Goal: Task Accomplishment & Management: Use online tool/utility

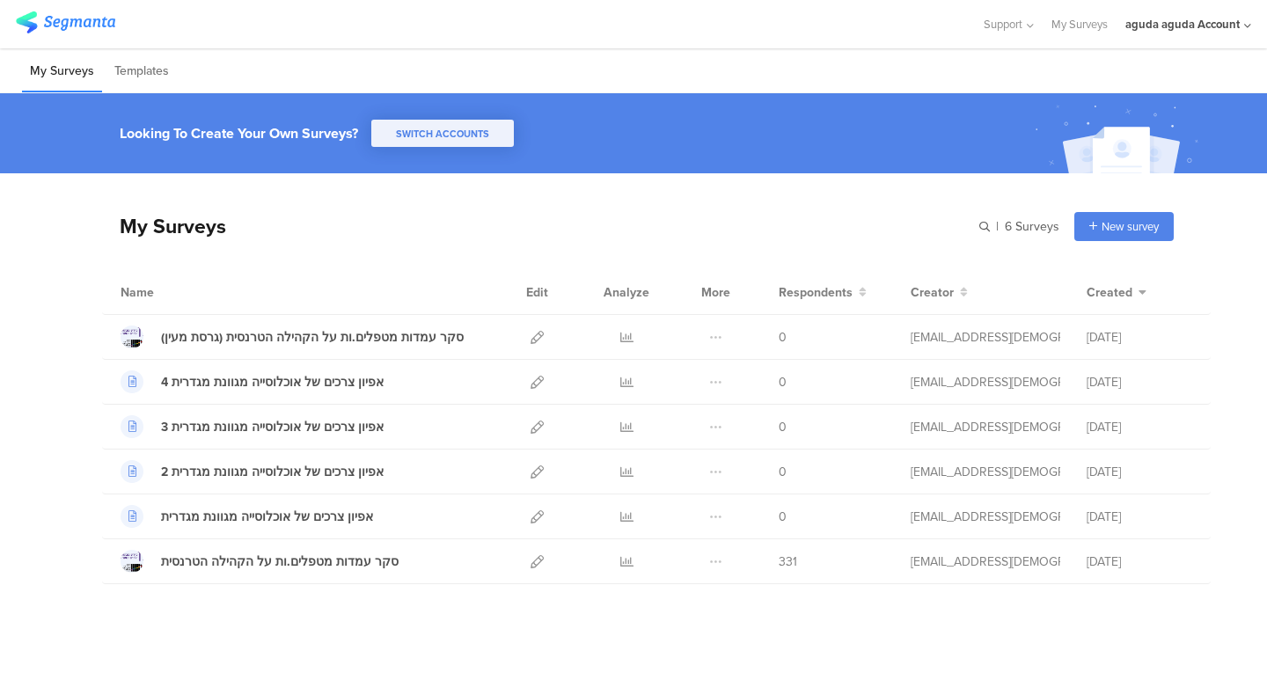
click at [1141, 23] on div "aguda aguda Account" at bounding box center [1182, 24] width 114 height 17
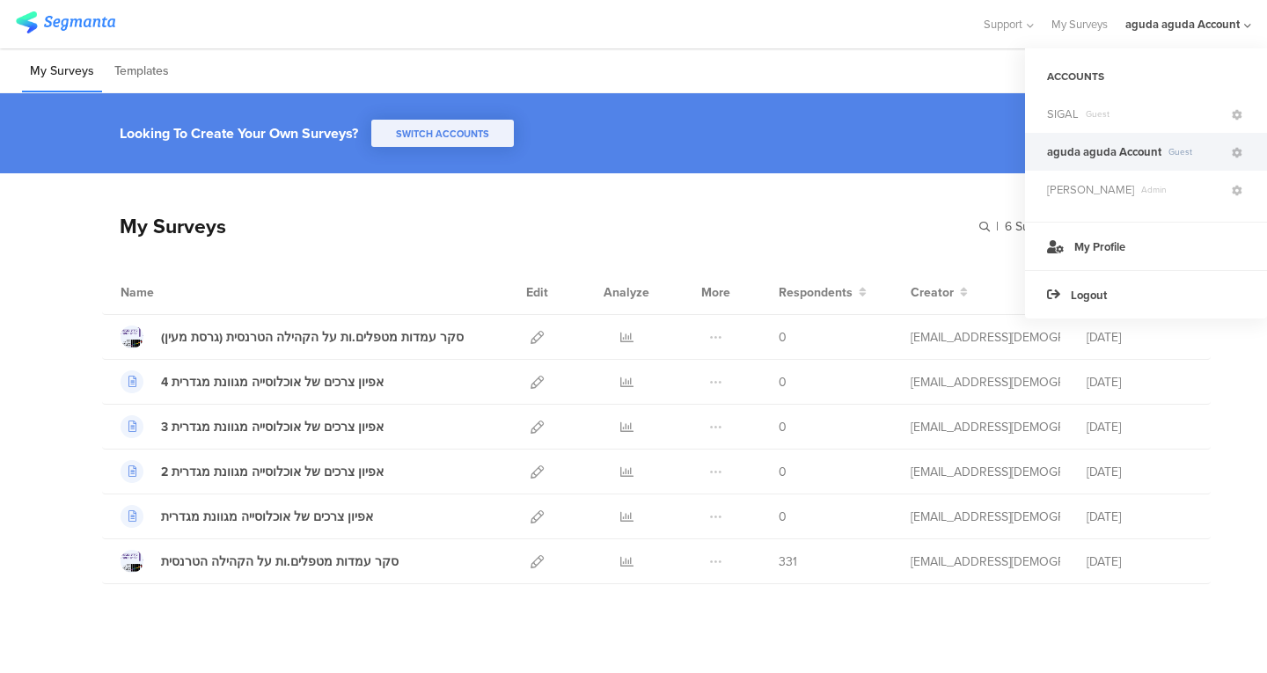
click at [1132, 97] on div "SIGAL Guest" at bounding box center [1146, 114] width 242 height 38
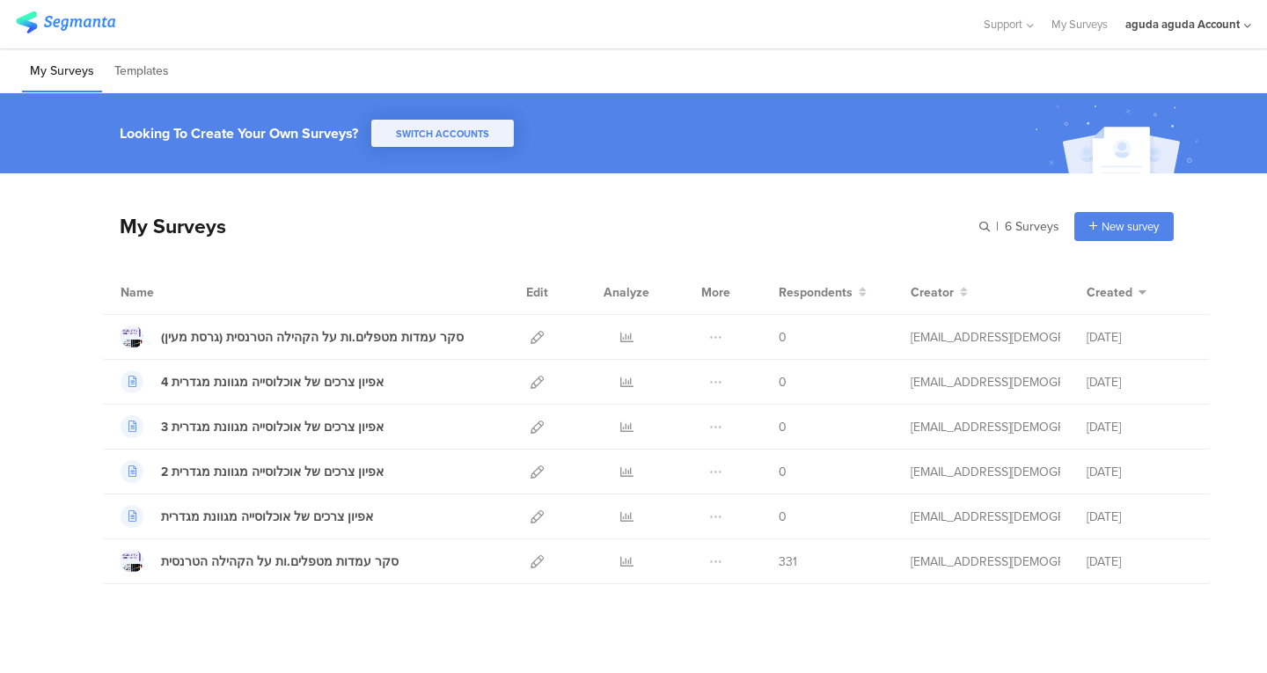
click at [1160, 48] on div "My Surveys Templates" at bounding box center [633, 70] width 1267 height 45
click at [1159, 14] on div "aguda aguda Account" at bounding box center [1188, 24] width 126 height 48
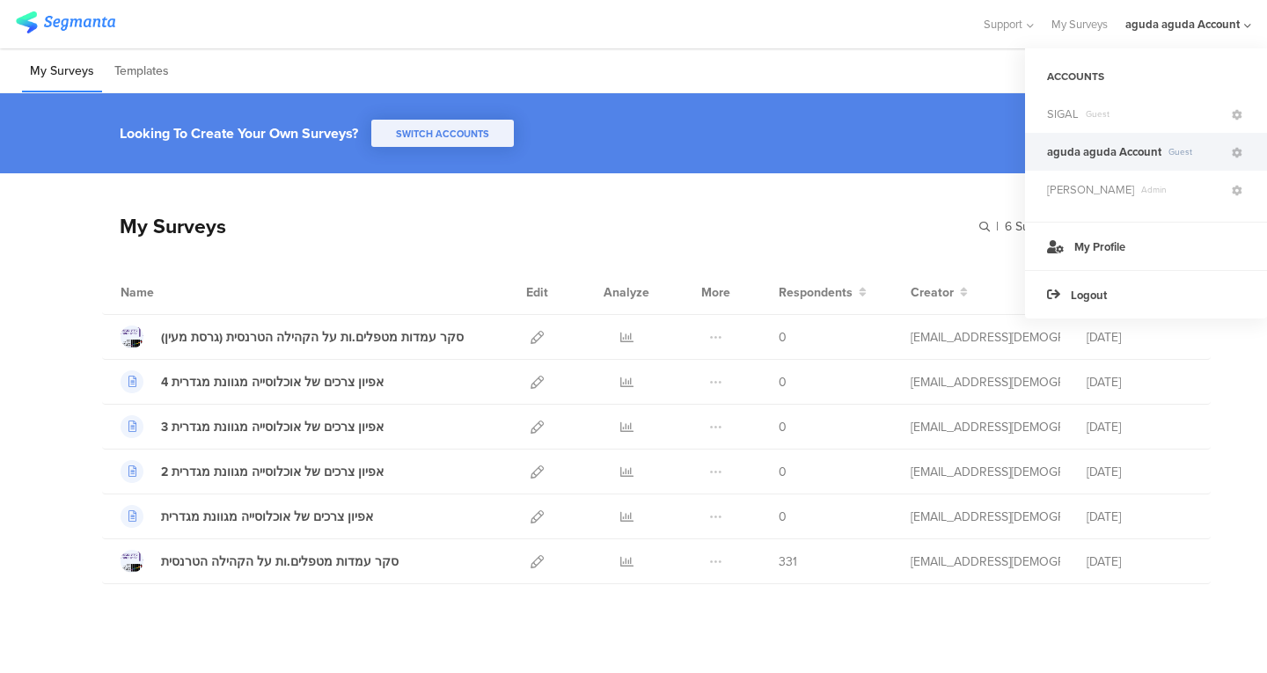
click at [1074, 113] on span "SIGAL" at bounding box center [1063, 114] width 32 height 17
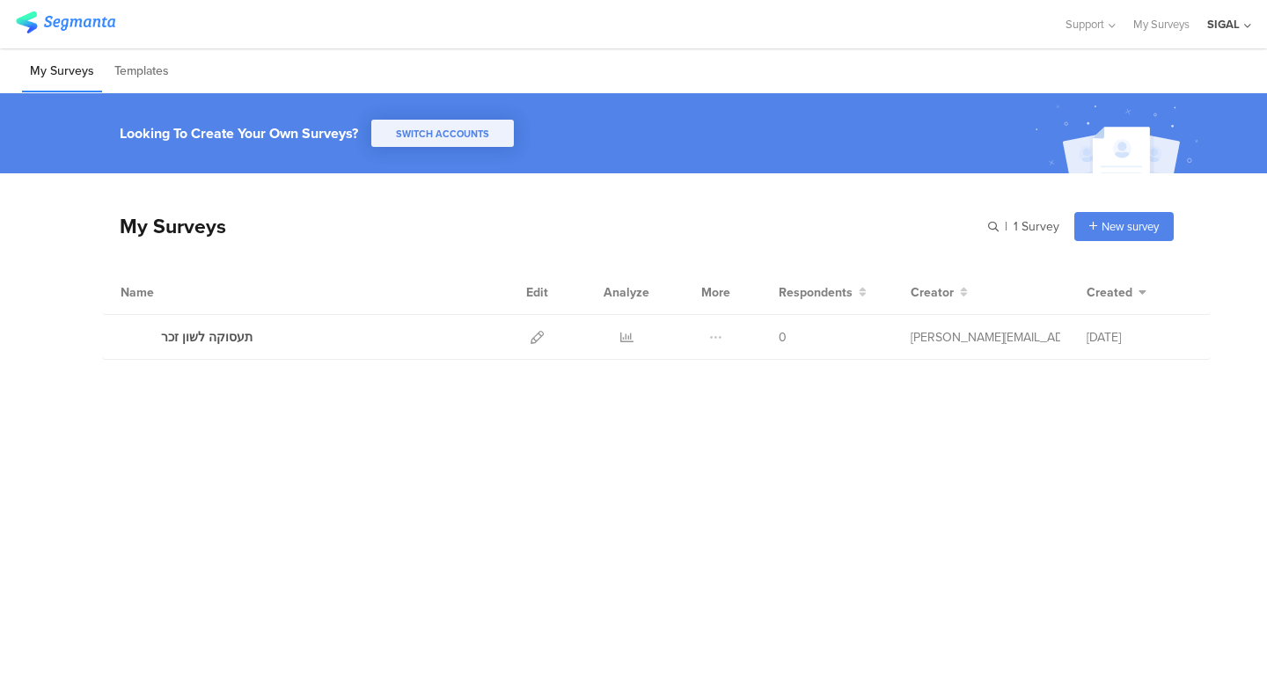
click at [538, 340] on icon at bounding box center [537, 337] width 13 height 13
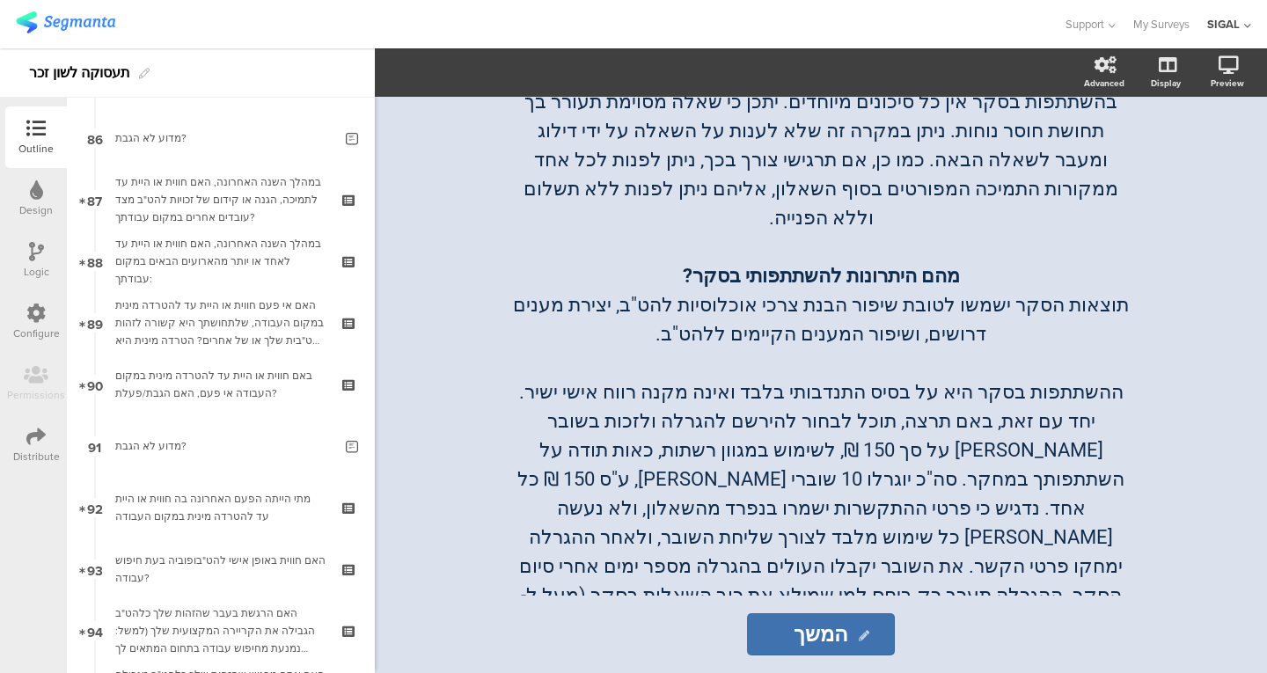
scroll to position [5157, 0]
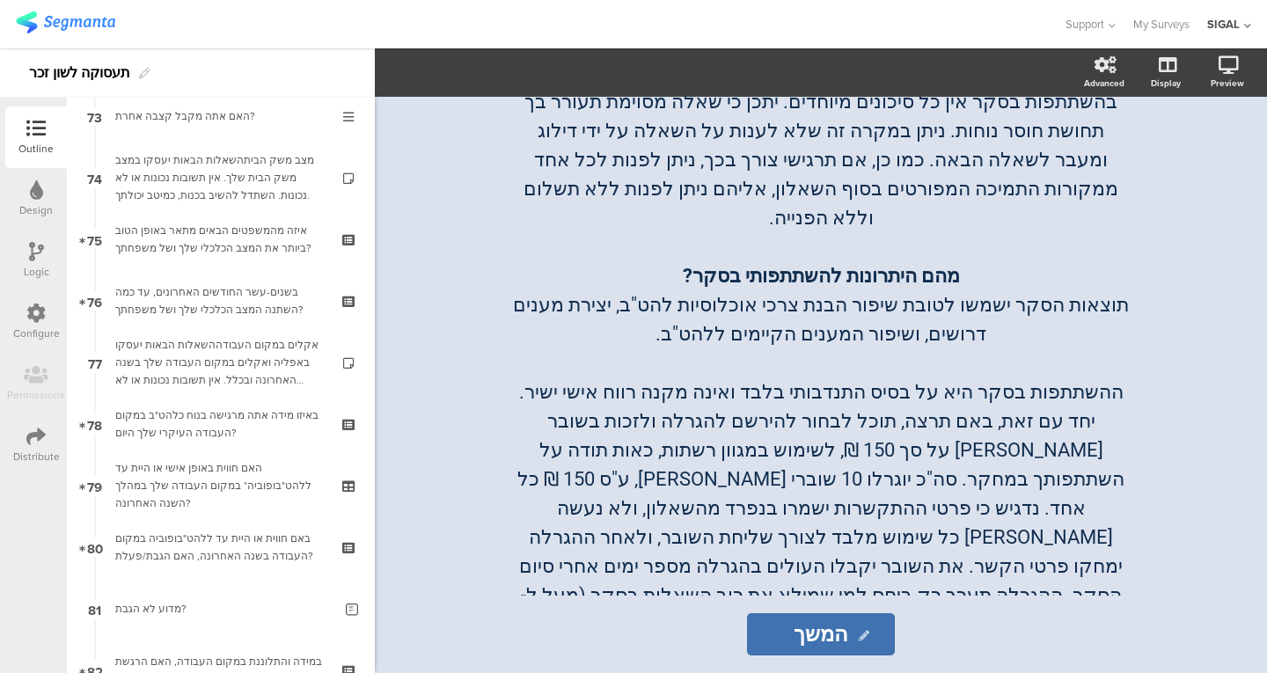
drag, startPoint x: 215, startPoint y: 221, endPoint x: 207, endPoint y: 435, distance: 213.9
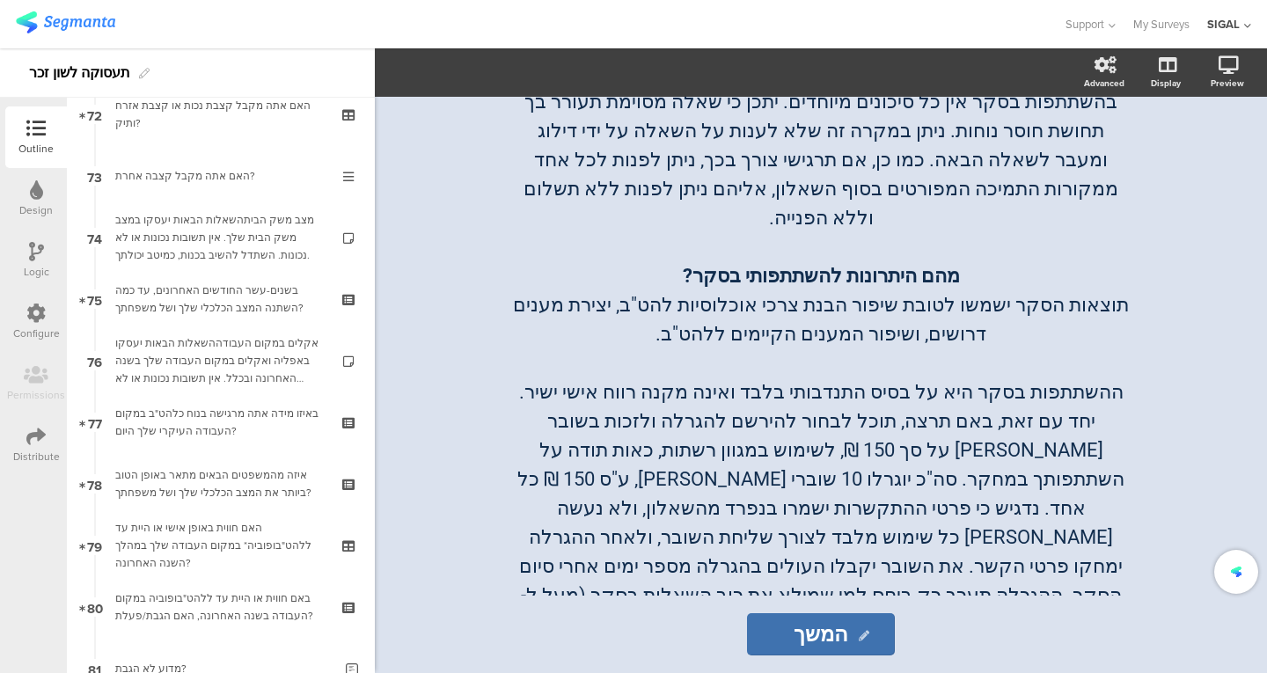
scroll to position [4456, 0]
click at [55, 253] on div "Logic" at bounding box center [36, 261] width 62 height 62
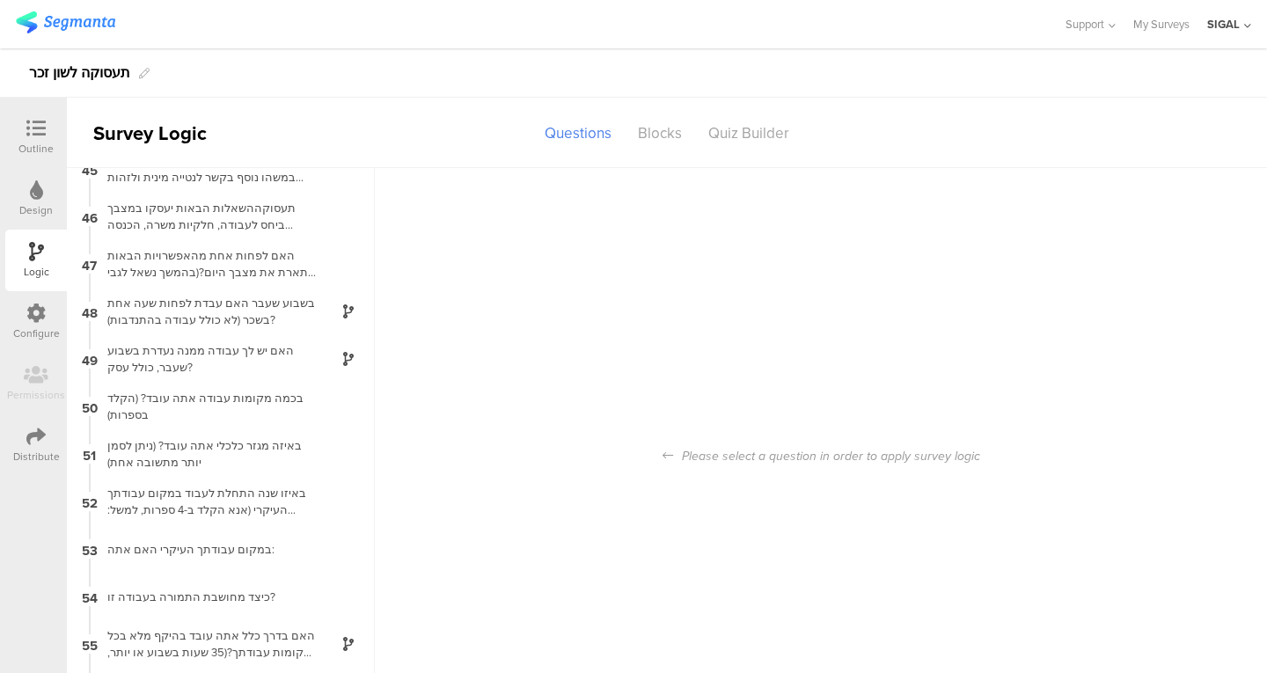
scroll to position [2121, 0]
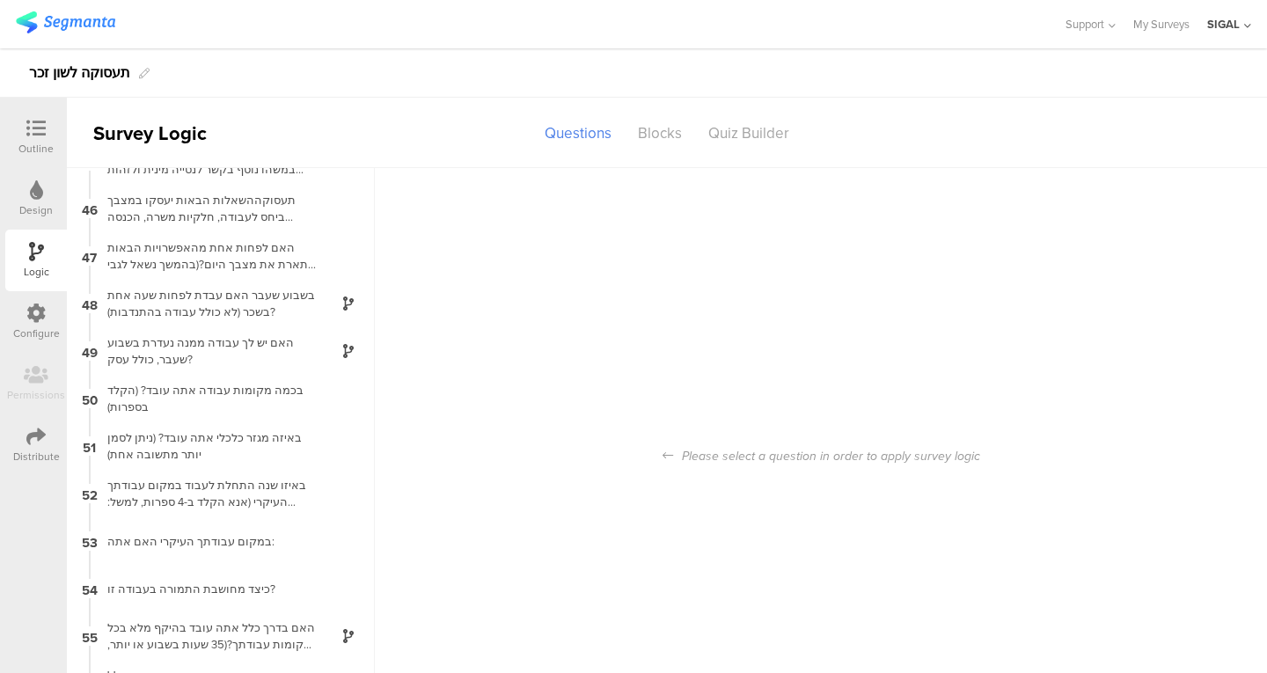
click at [205, 587] on div "כיצד מחושבת התמורה בעבודה זו?" at bounding box center [207, 589] width 220 height 17
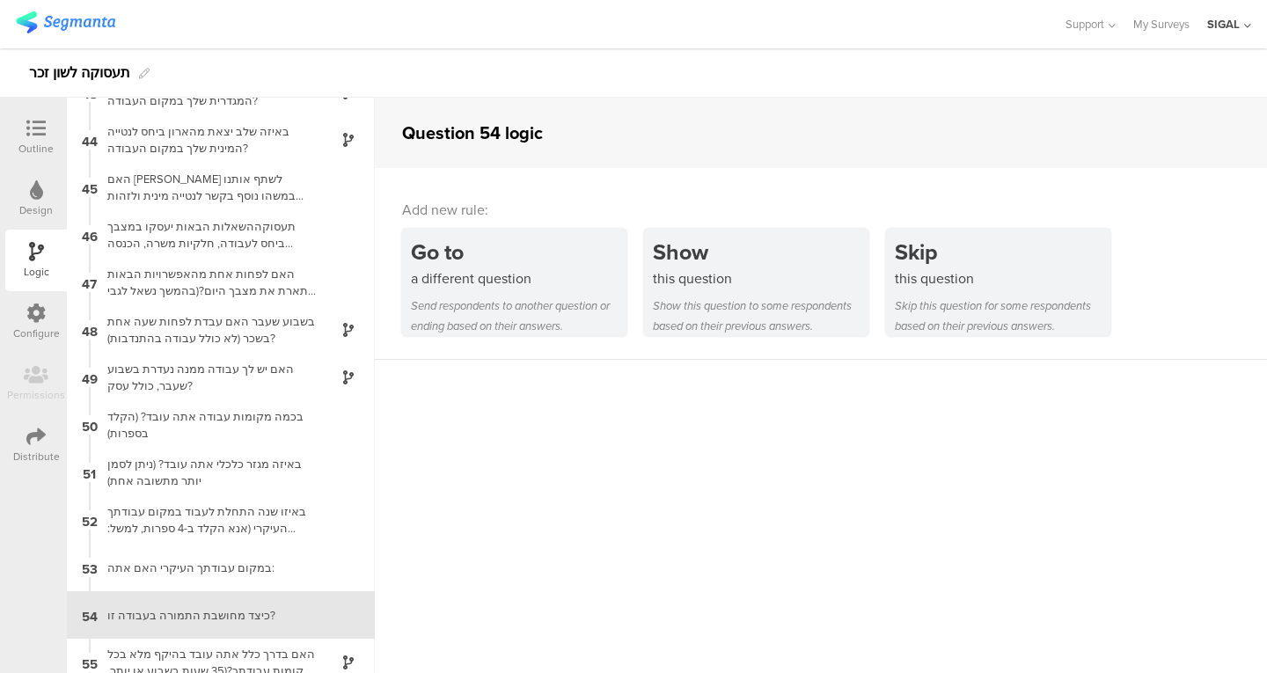
scroll to position [2254, 0]
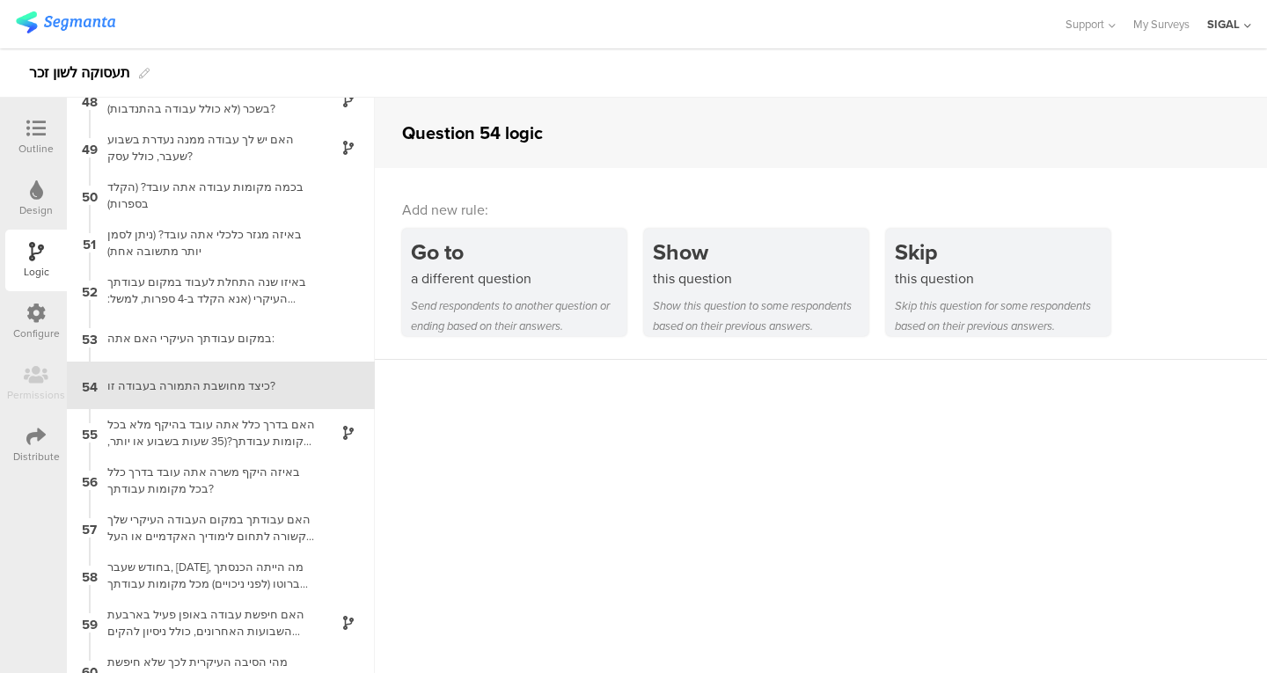
click at [62, 113] on div "Outline" at bounding box center [36, 137] width 62 height 62
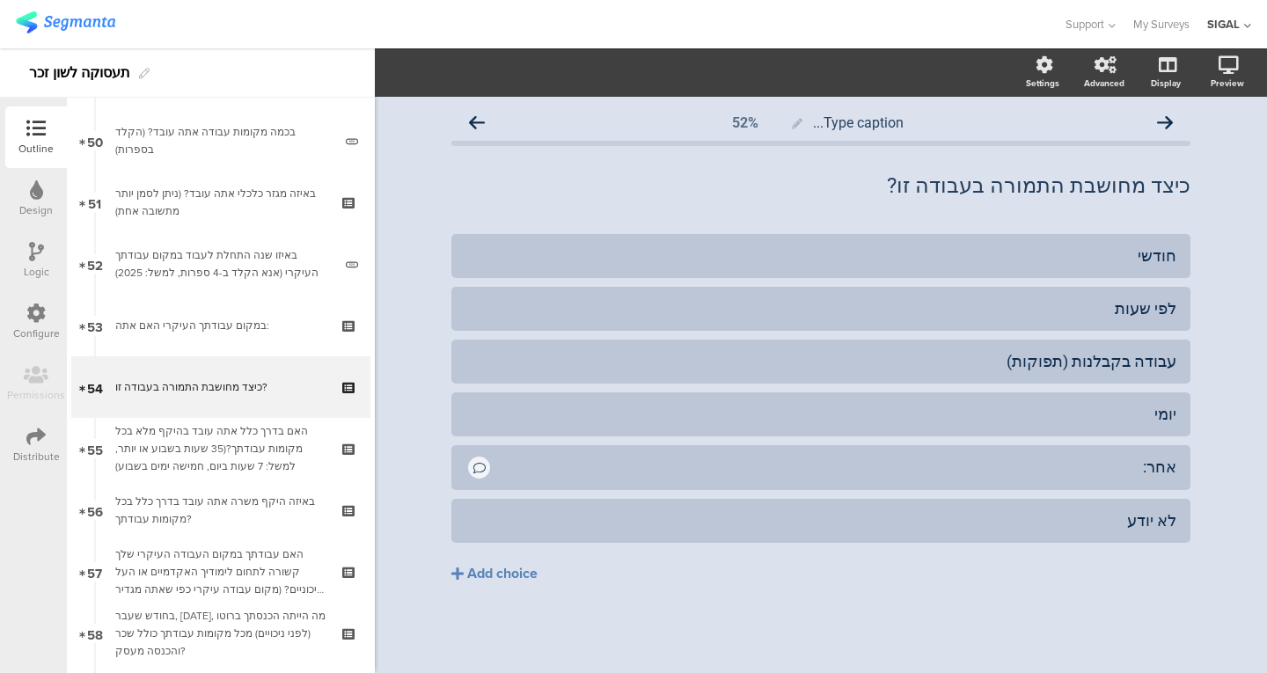
scroll to position [3077, 0]
click at [211, 302] on link "53 במקום עבודתך העיקרי האם אתה:" at bounding box center [220, 324] width 299 height 62
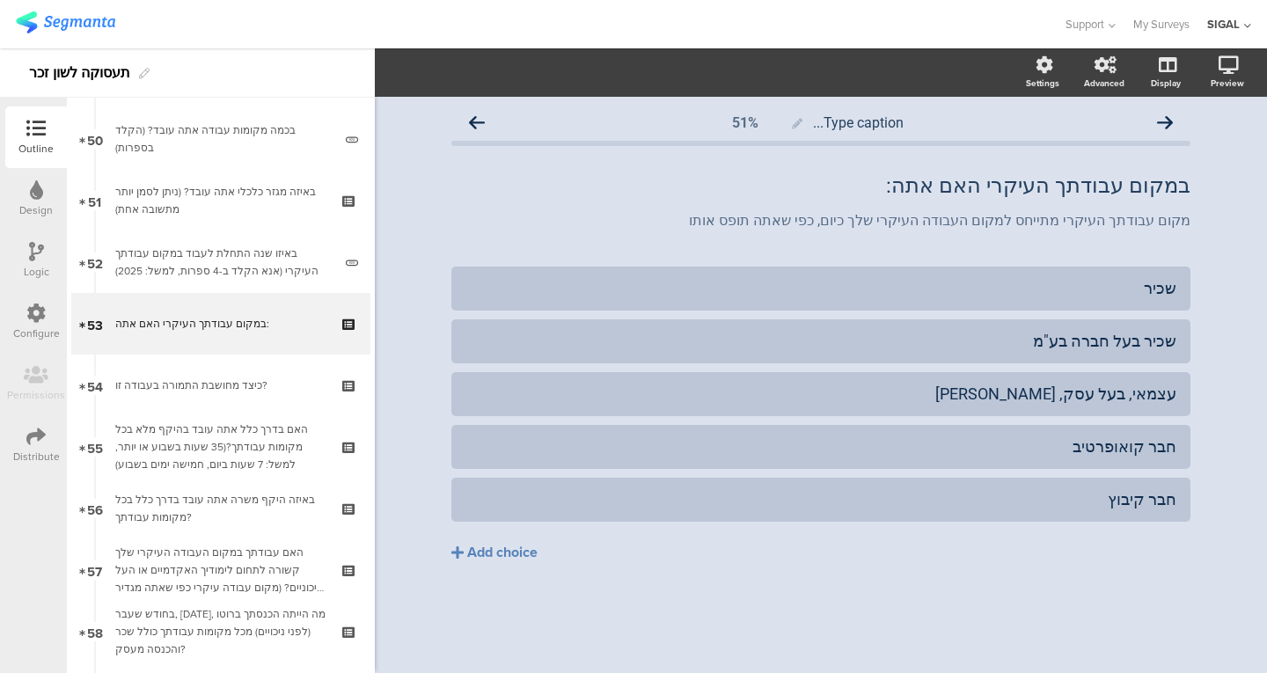
click at [216, 451] on div "האם בדרך כלל אתה עובד בהיקף מלא בכל מקומות עבודתך?(35 שעות בשבוע או יותר, למשל:…" at bounding box center [220, 447] width 210 height 53
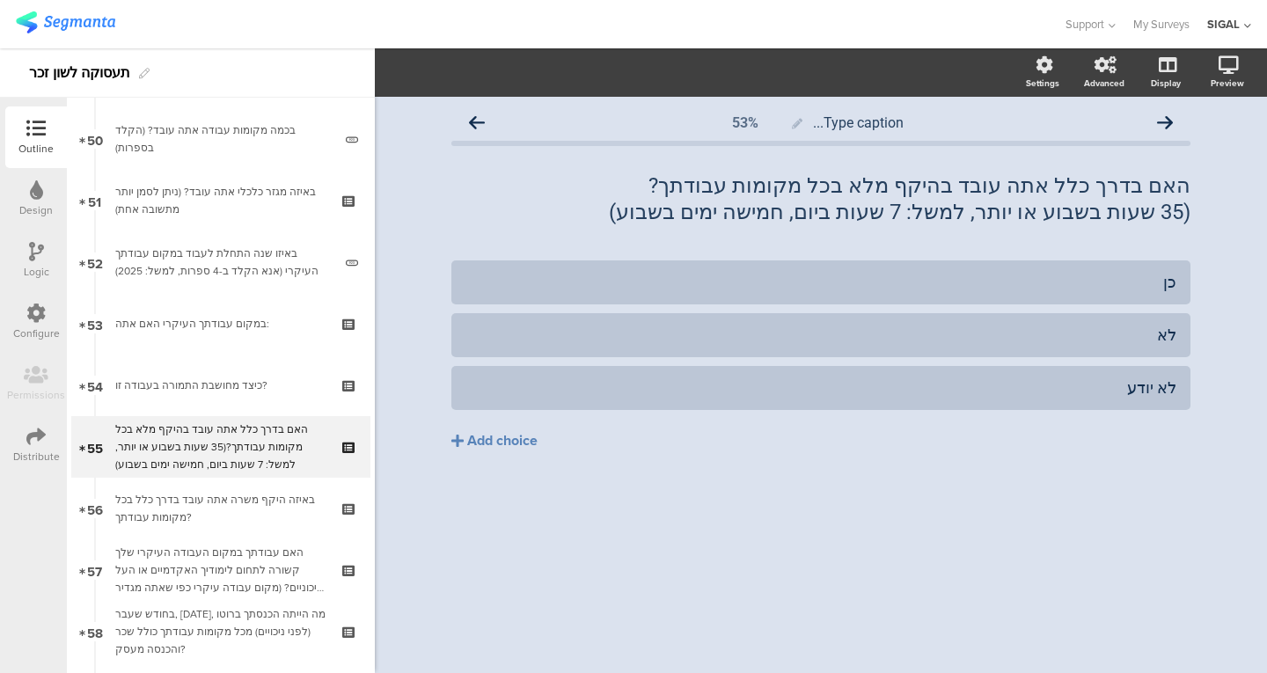
click at [279, 244] on link "52 באיזו שנה התחלת לעבוד במקום עבודתך העיקרי (אנא הקלד ב-4 ספרות, למשל: 2025)" at bounding box center [220, 262] width 299 height 62
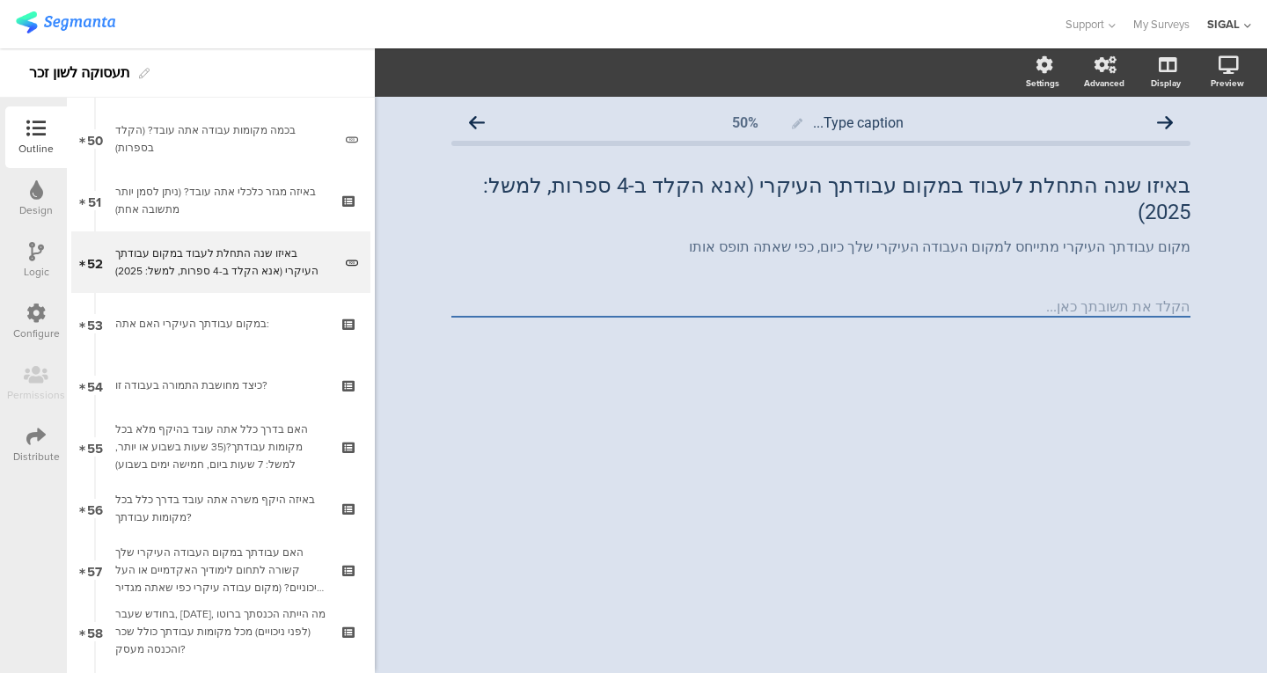
click at [252, 208] on div "באיזה מגזר כלכלי אתה עובד? (ניתן לסמן יותר מתשובה אחת)" at bounding box center [220, 200] width 210 height 35
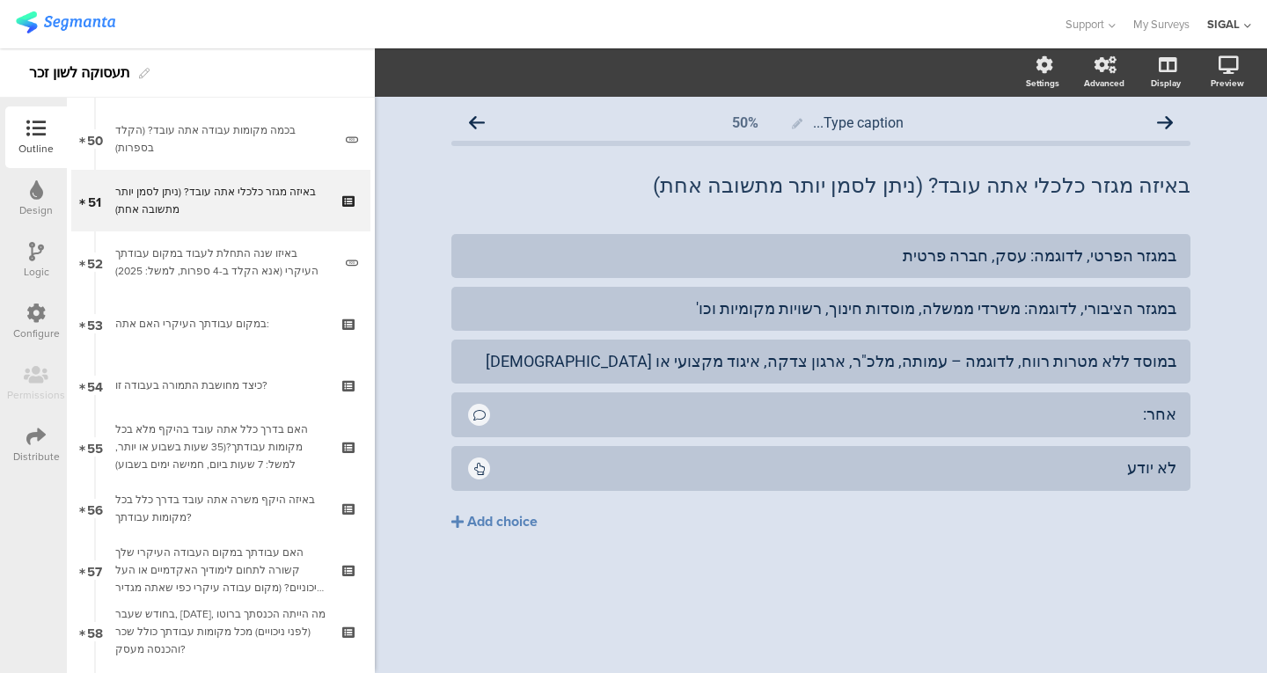
click at [245, 154] on link "50 בכמה מקומות עבודה אתה עובד? (הקלד בספרות)" at bounding box center [220, 139] width 299 height 62
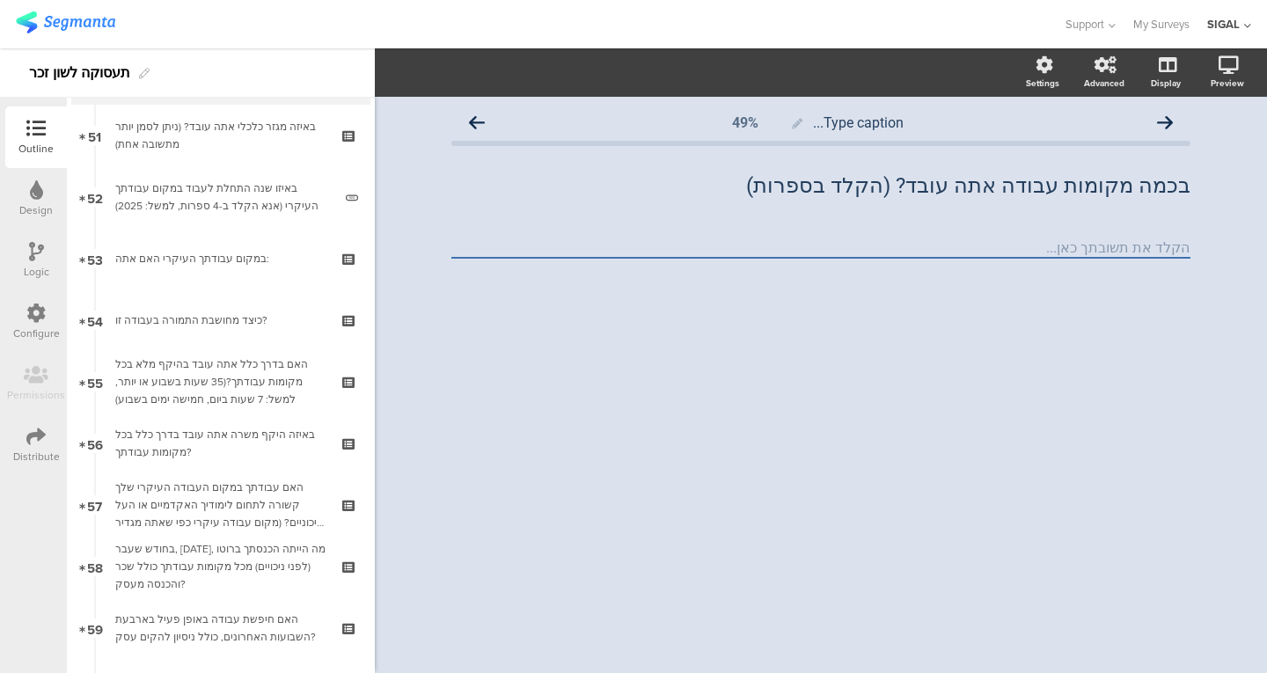
scroll to position [3142, 0]
click at [229, 520] on div "האם עבודתך במקום העבודה העיקרי שלך קשורה לתחום לימודיך האקדמיים או העל תיכוניים…" at bounding box center [220, 505] width 210 height 53
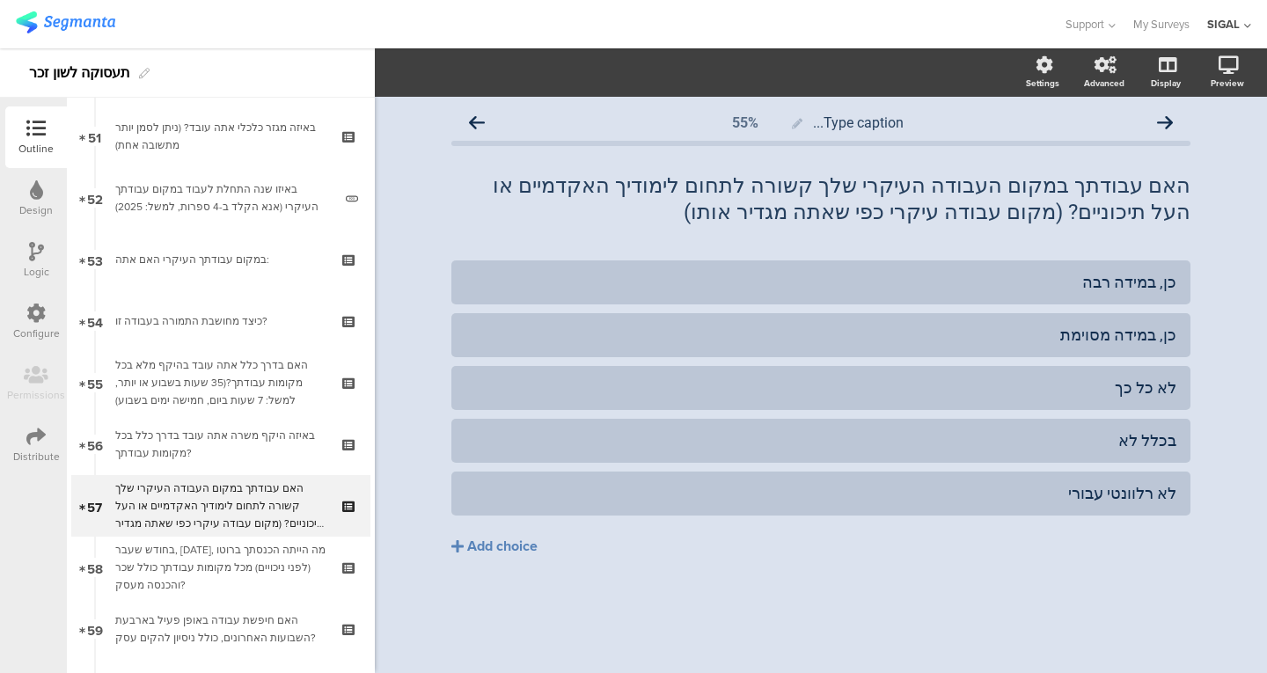
click at [193, 616] on div "האם חיפשת עבודה באופן פעיל בארבעת השבועות האחרונים, כולל ניסיון להקים עסק?" at bounding box center [220, 628] width 210 height 35
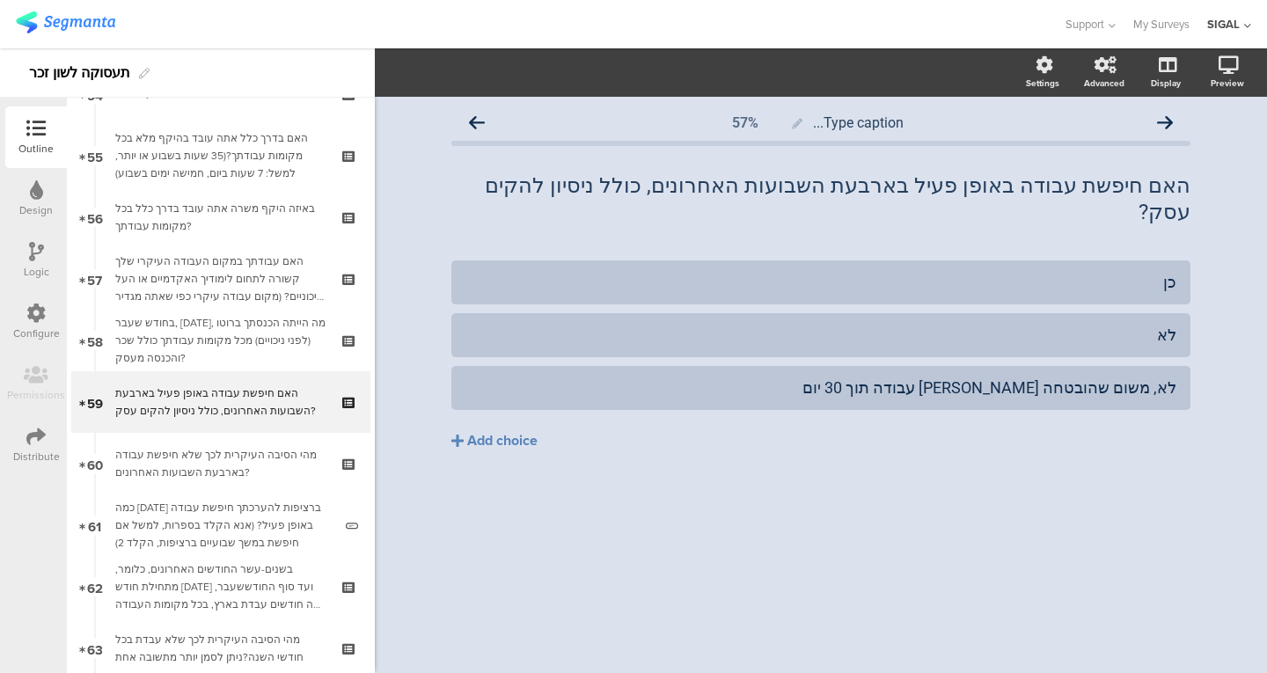
scroll to position [3368, 0]
click at [296, 482] on link "60 מהי הסיבה העיקרית לכך שלא חיפשת עבודה בארבעת השבועות האחרונים?" at bounding box center [220, 465] width 299 height 62
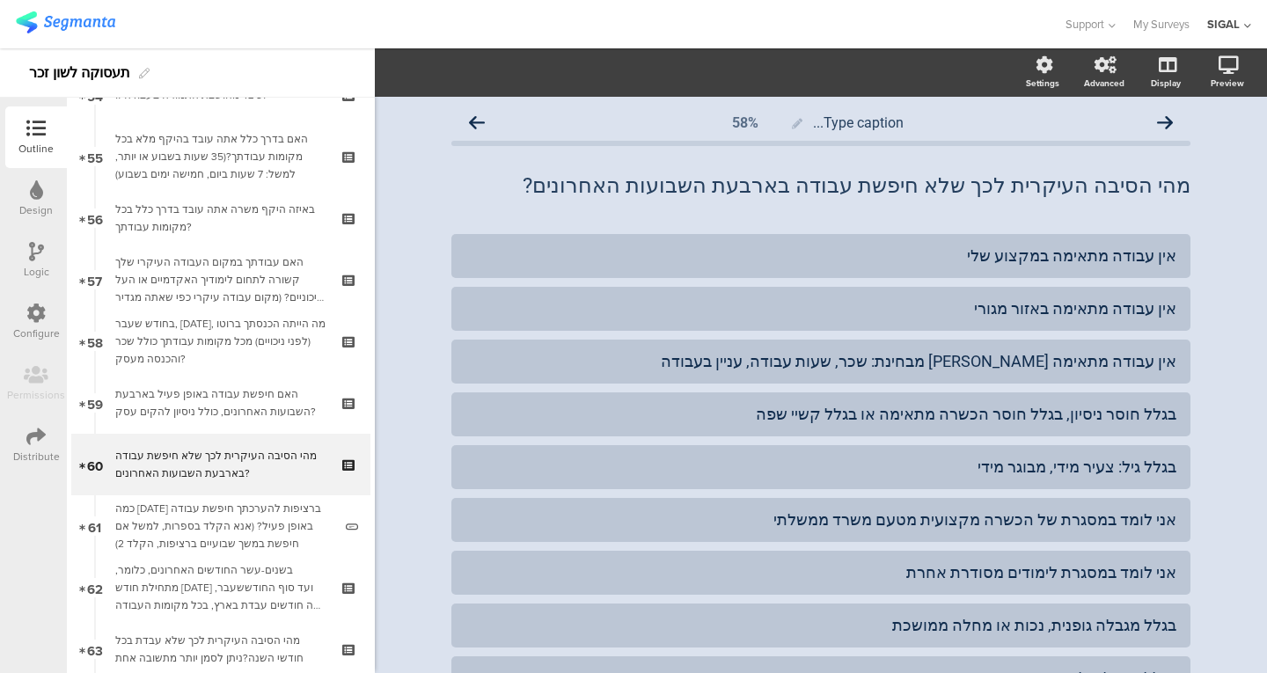
click at [43, 284] on div "Logic" at bounding box center [36, 261] width 62 height 62
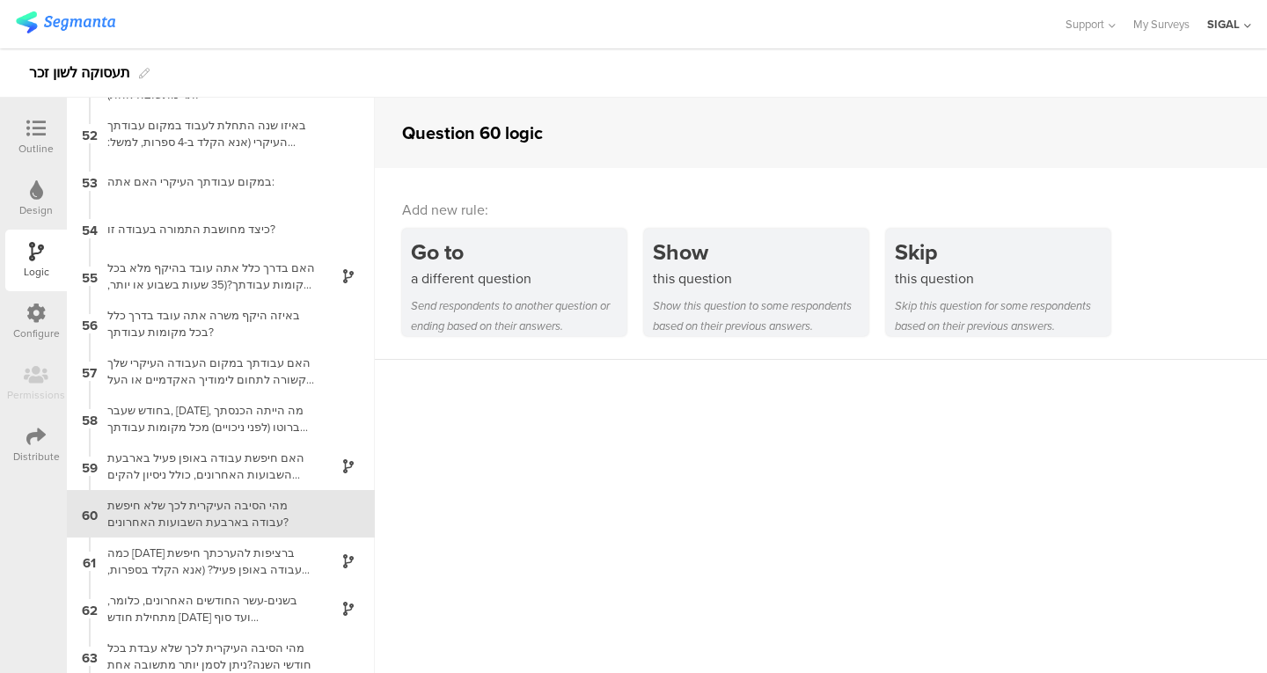
scroll to position [2539, 0]
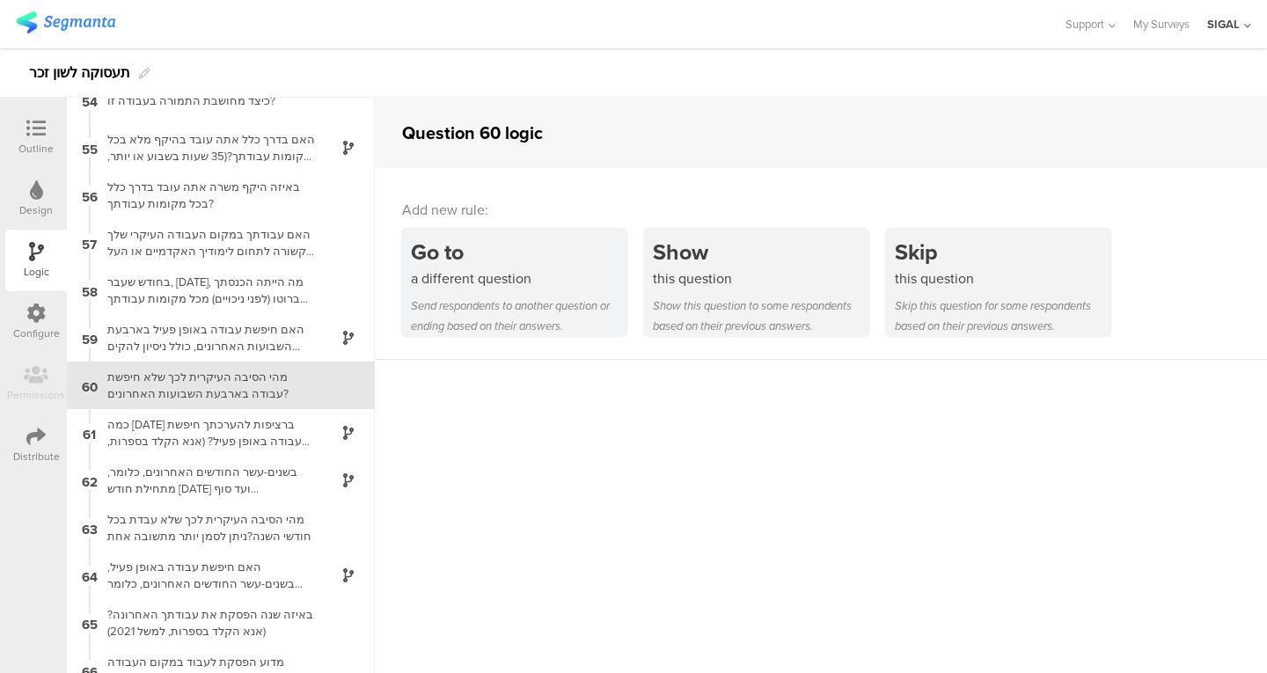
click at [207, 449] on div "61 כמה [DATE] ברציפות להערכתך חיפשת עבודה באופן פעיל? (אנא הקלד בספרות, למשל אם…" at bounding box center [221, 433] width 308 height 48
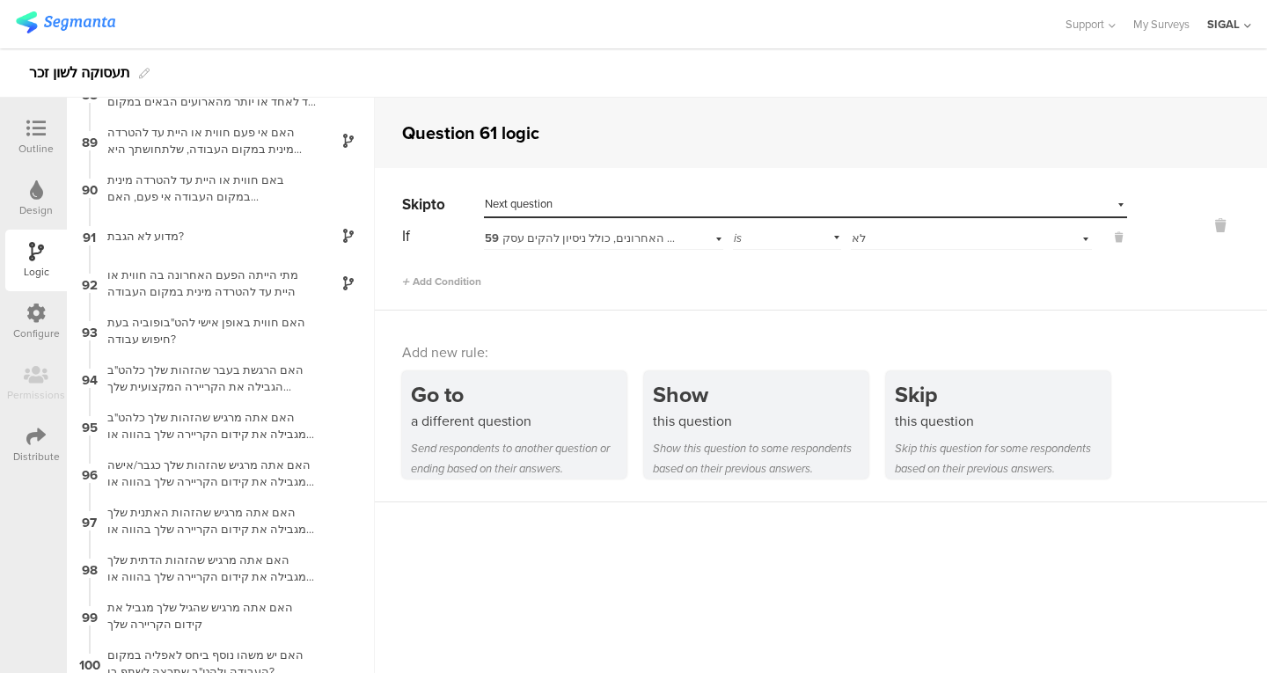
scroll to position [4160, 0]
click at [164, 237] on div "מדוע לא הגבת?" at bounding box center [207, 237] width 220 height 17
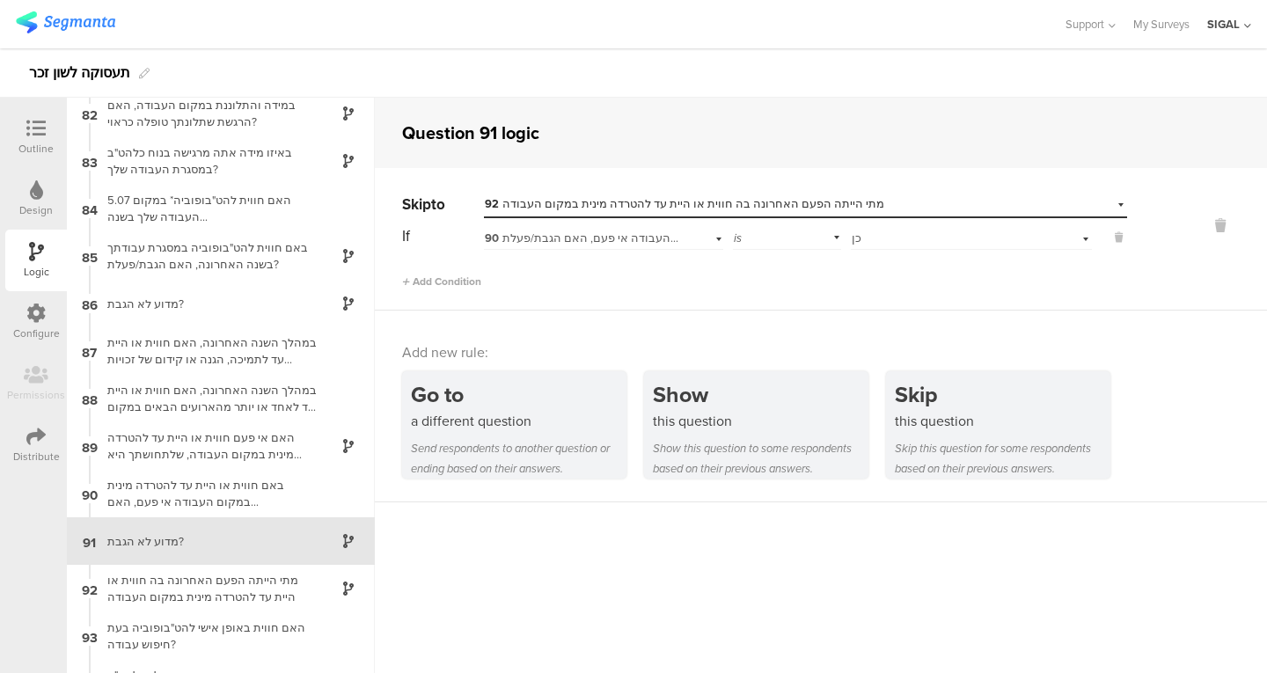
scroll to position [4270, 0]
